Goal: Information Seeking & Learning: Check status

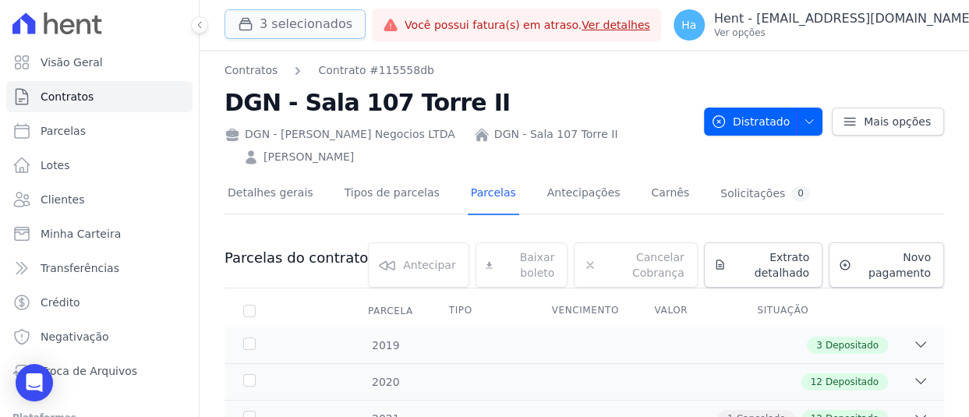
click at [337, 27] on button "3 selecionados" at bounding box center [295, 24] width 141 height 30
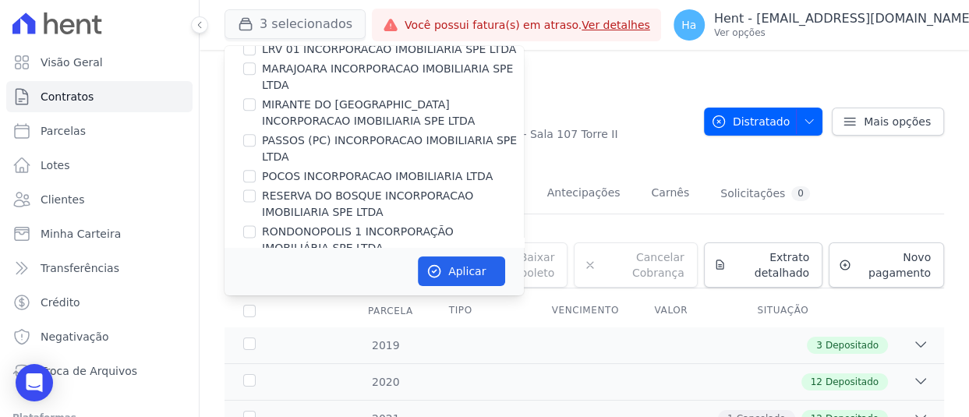
scroll to position [1707, 0]
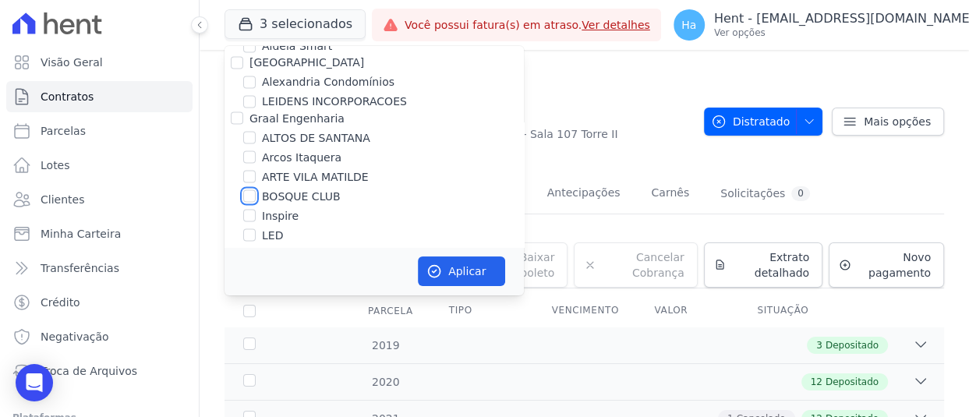
click at [253, 189] on input "BOSQUE CLUB" at bounding box center [249, 195] width 12 height 12
checkbox input "true"
click at [454, 277] on button "Aplicar" at bounding box center [461, 272] width 87 height 30
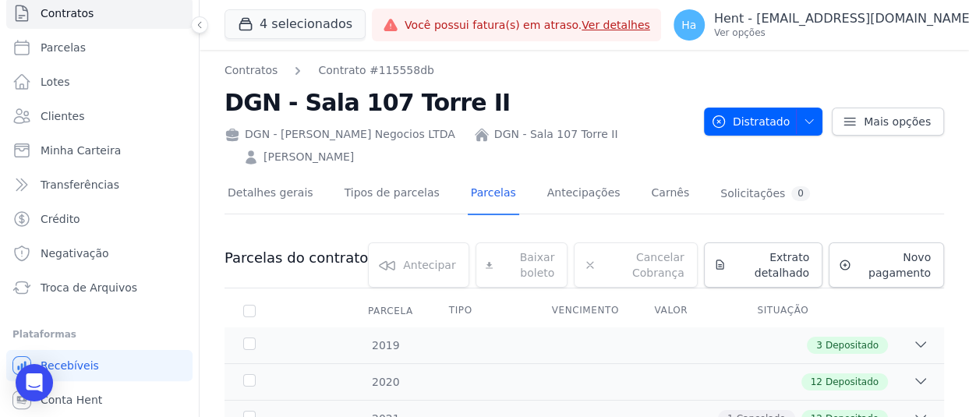
scroll to position [116, 0]
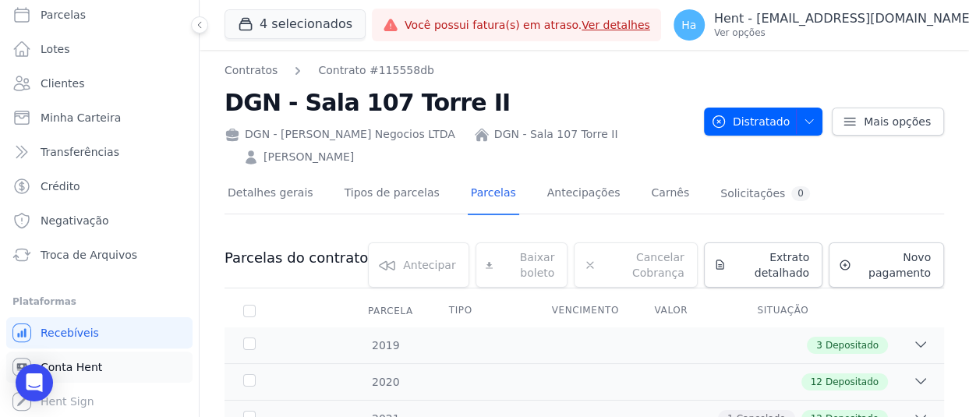
click at [95, 368] on span "Conta Hent" at bounding box center [72, 367] width 62 height 16
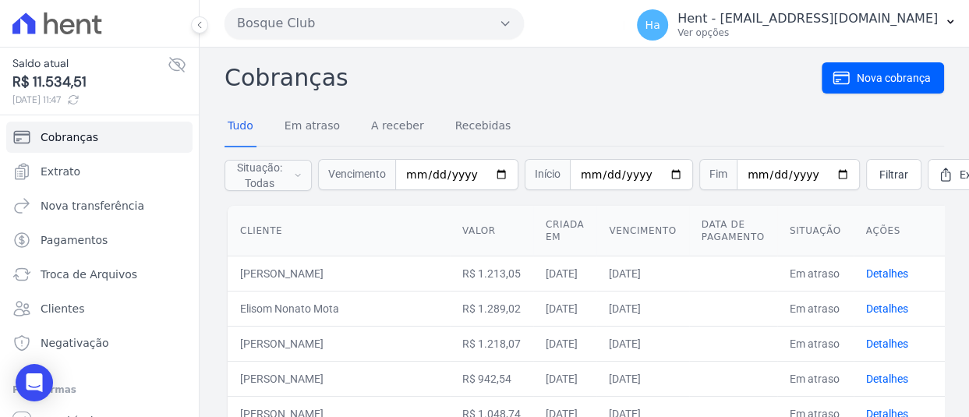
click at [634, 103] on div "Cobranças Nova cobrança Tudo Em atraso A receber Recebidas Situação: Todas Em a…" at bounding box center [585, 353] width 720 height 586
click at [69, 165] on span "Extrato" at bounding box center [61, 172] width 40 height 16
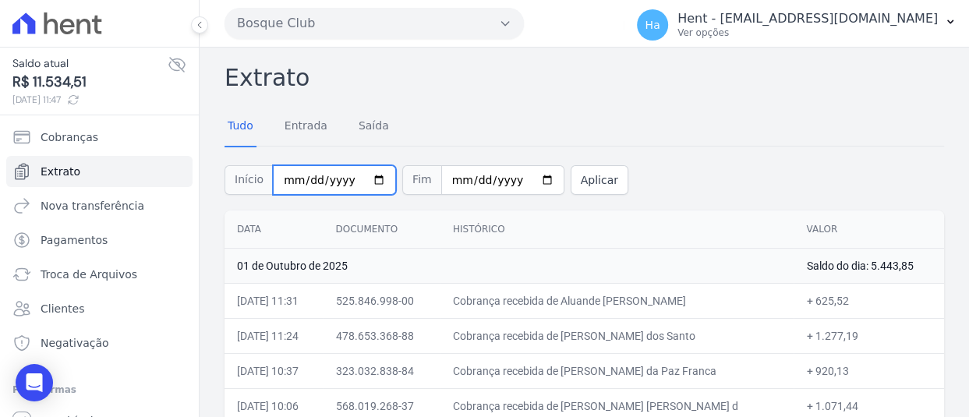
click at [307, 174] on input "[DATE]" at bounding box center [334, 180] width 123 height 30
type input "[DATE]"
click at [584, 185] on button "Aplicar" at bounding box center [600, 180] width 58 height 30
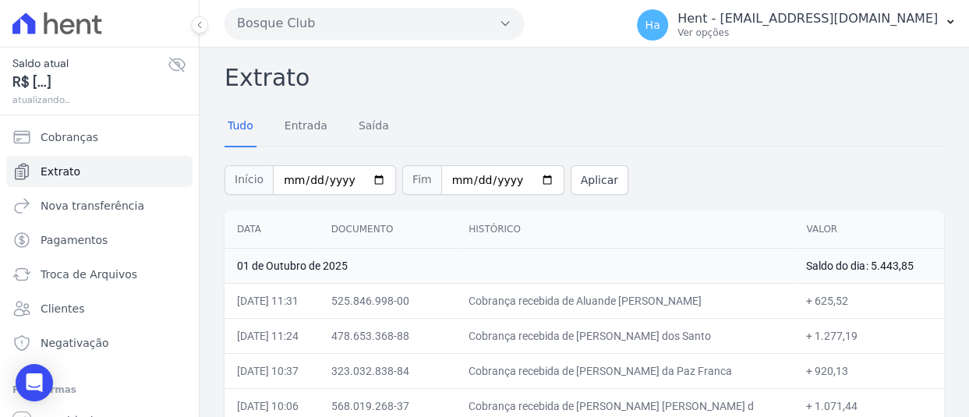
click at [572, 111] on div "Tudo Entrada Saída" at bounding box center [585, 127] width 720 height 38
